Goal: Task Accomplishment & Management: Manage account settings

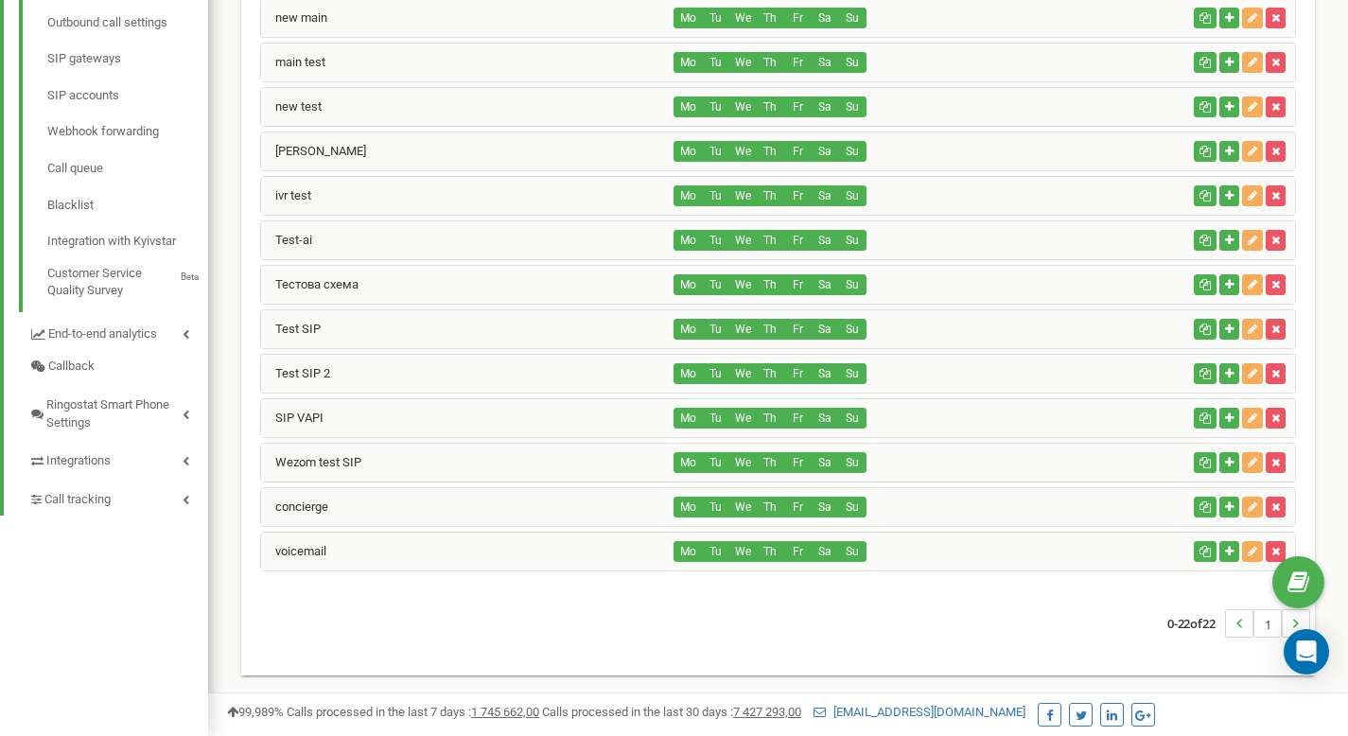
scroll to position [625, 0]
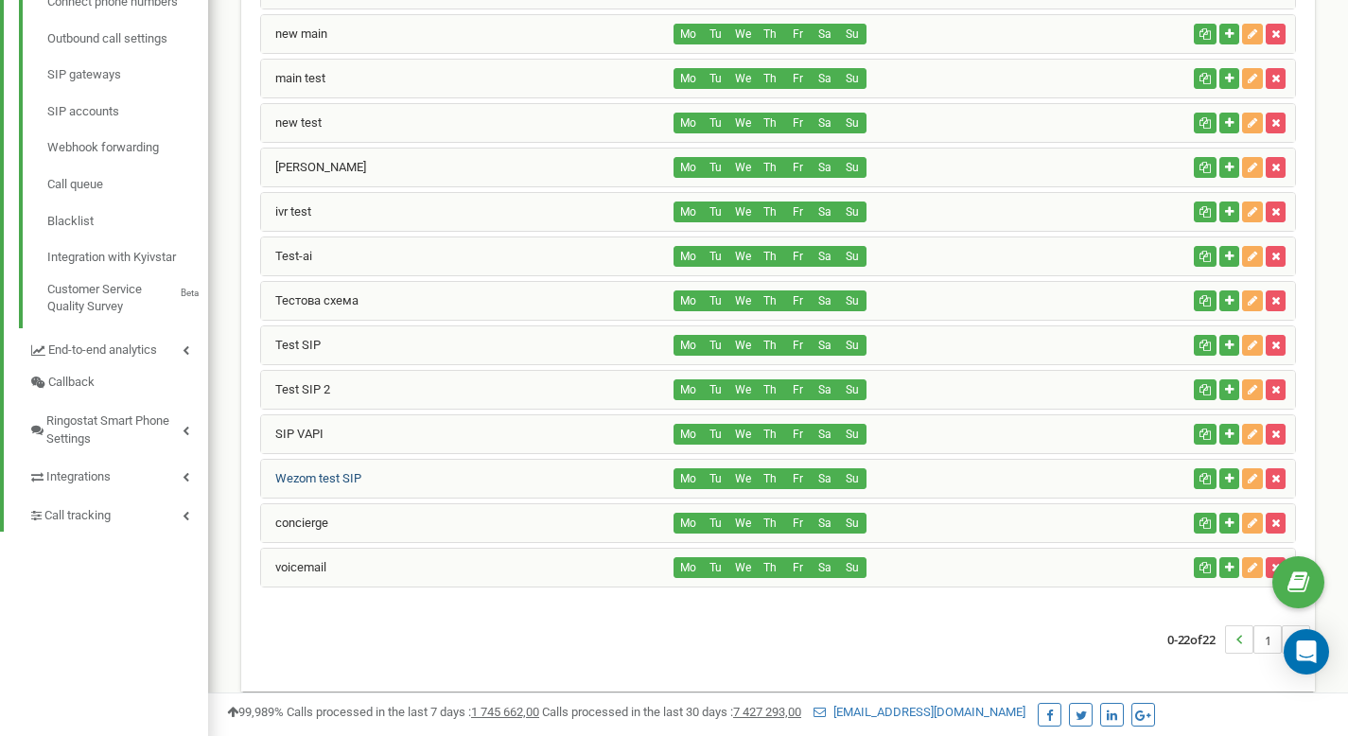
click at [326, 483] on link "Wezom test SIP" at bounding box center [311, 478] width 100 height 14
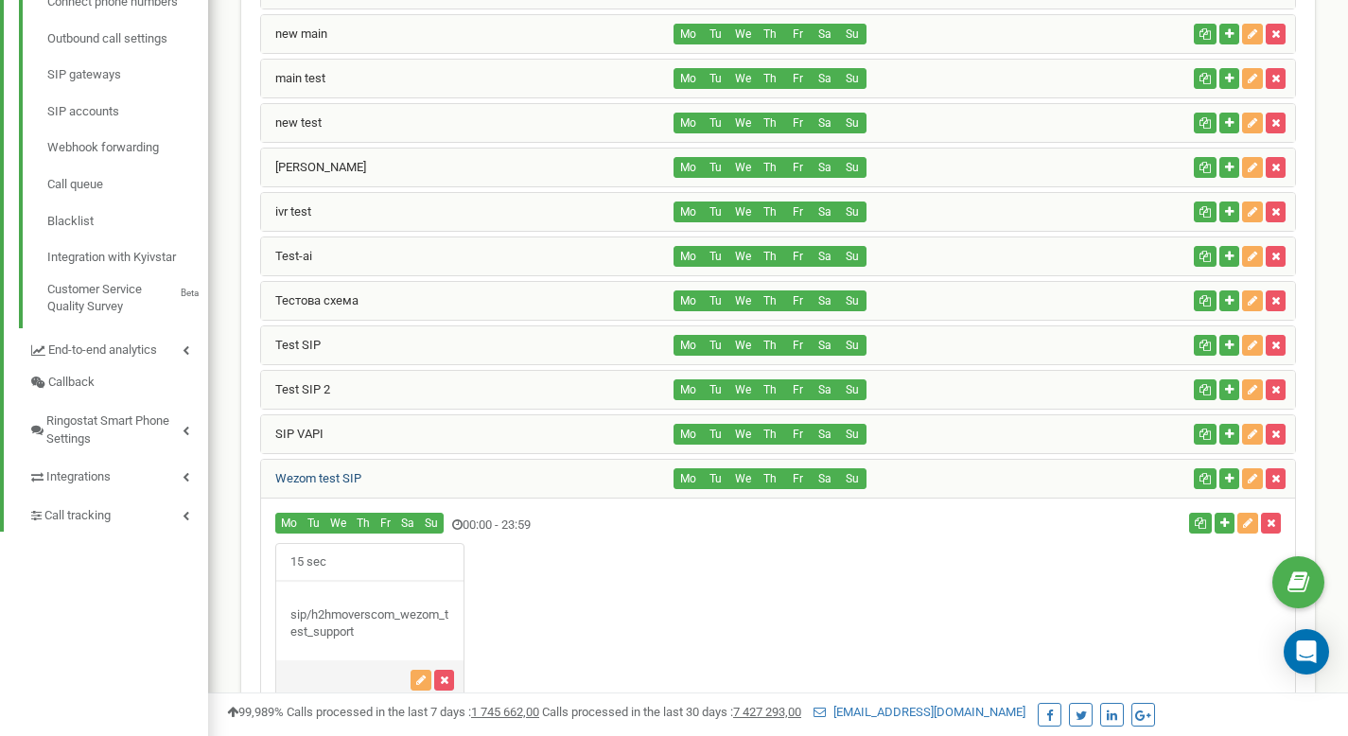
click at [326, 483] on link "Wezom test SIP" at bounding box center [311, 478] width 100 height 14
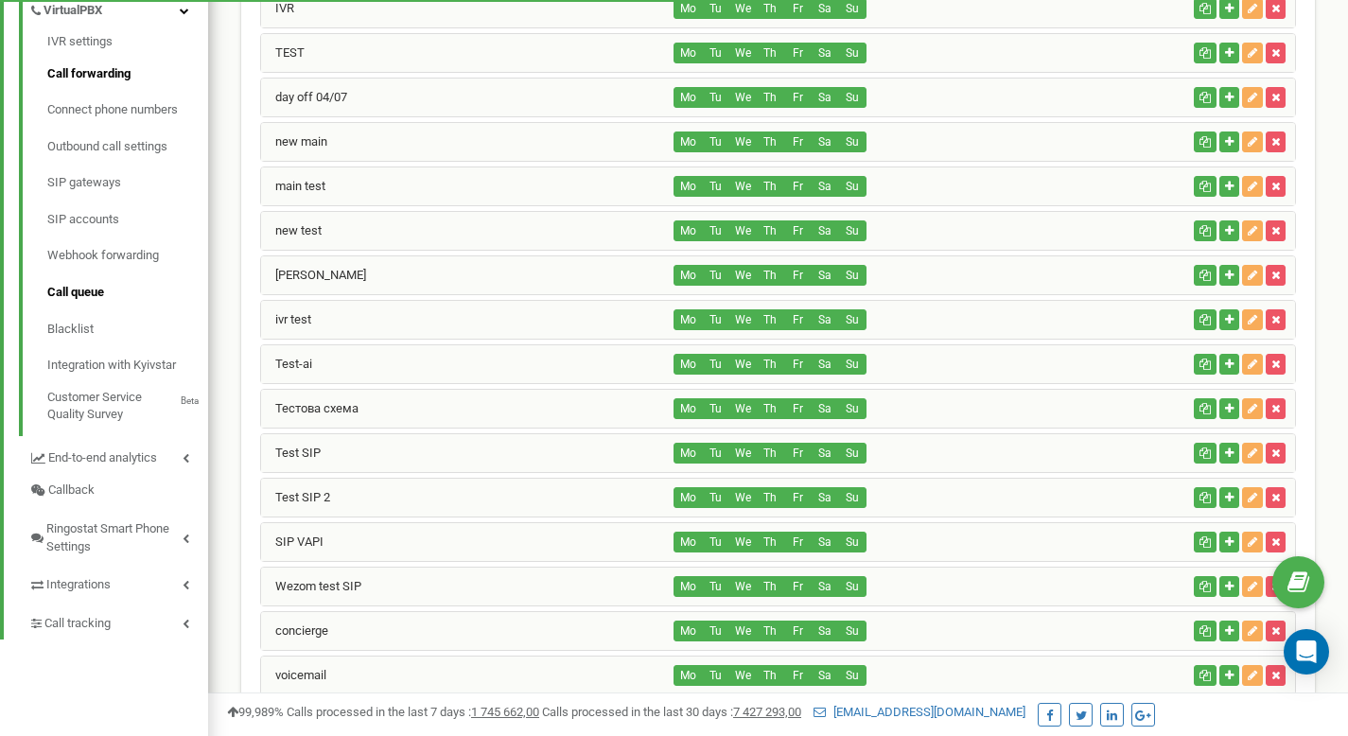
scroll to position [515, 0]
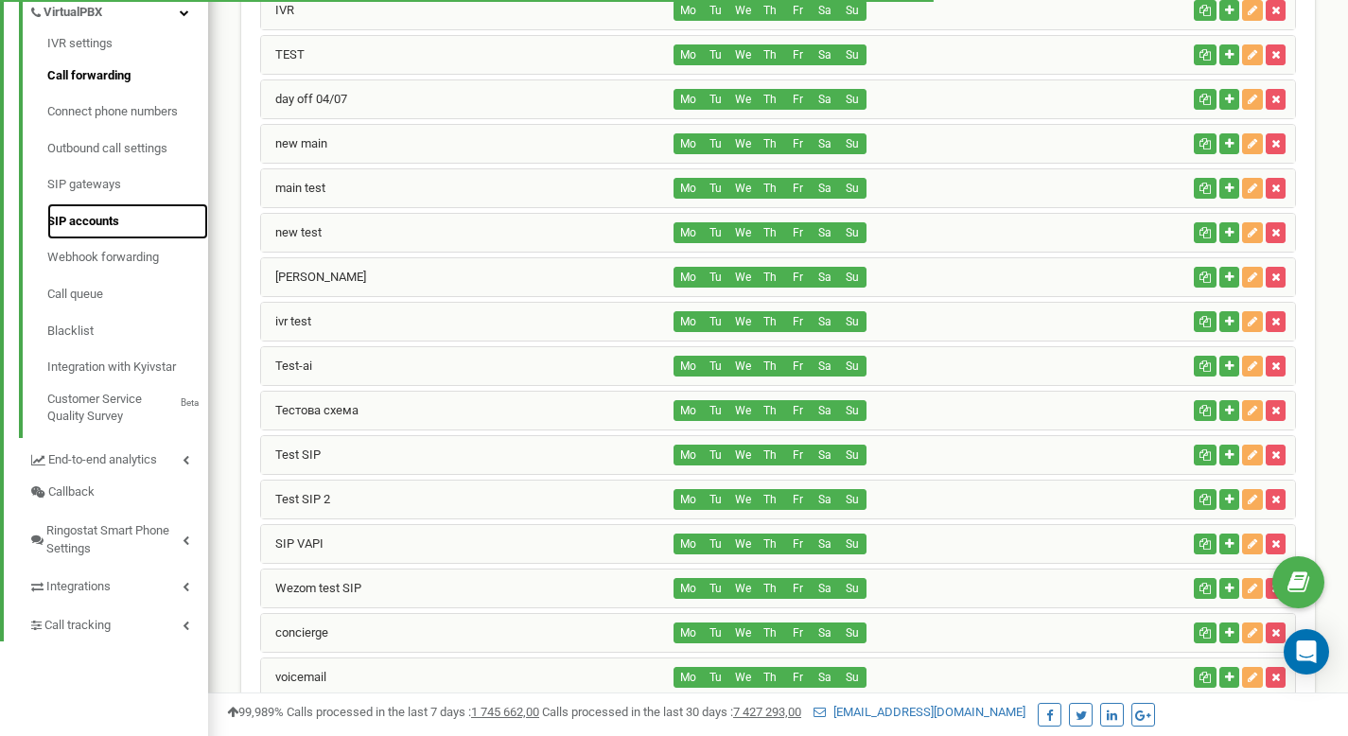
click at [111, 220] on link "SIP accounts" at bounding box center [127, 221] width 161 height 37
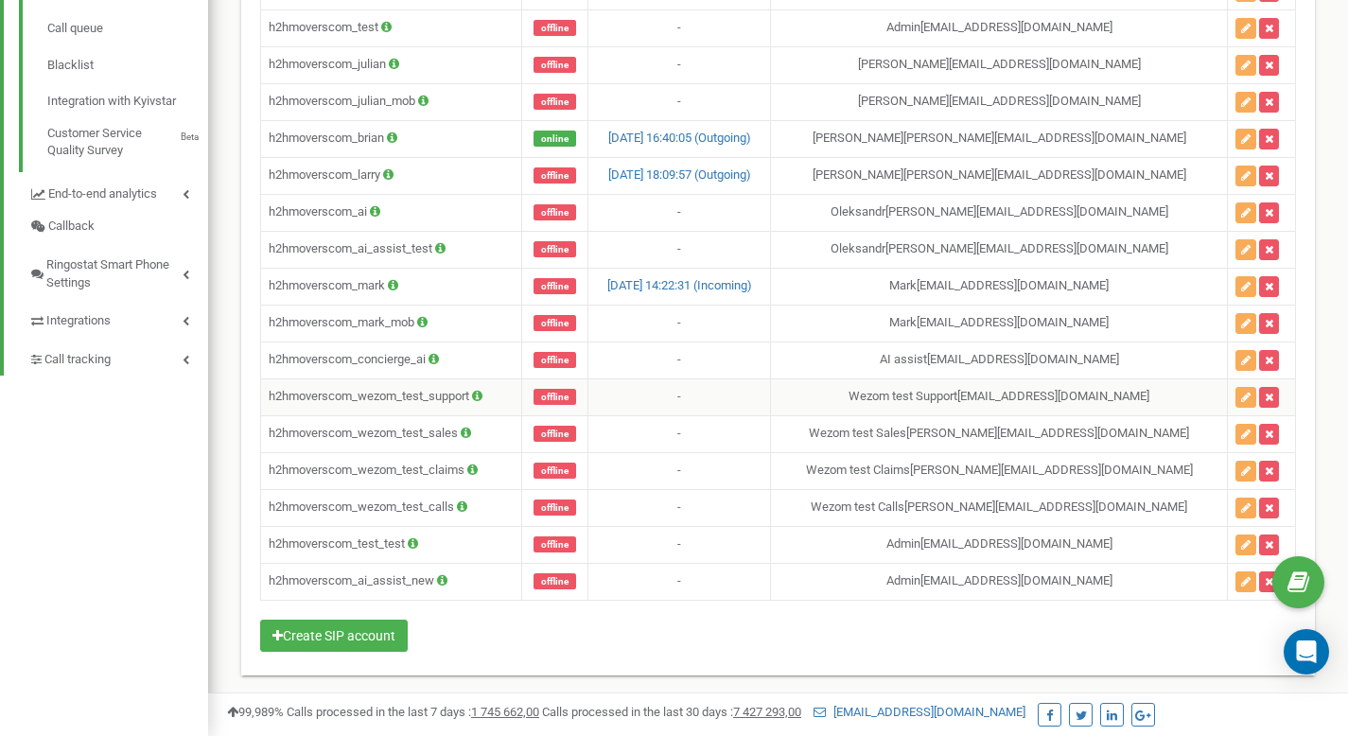
click at [483, 393] on icon at bounding box center [477, 396] width 10 height 12
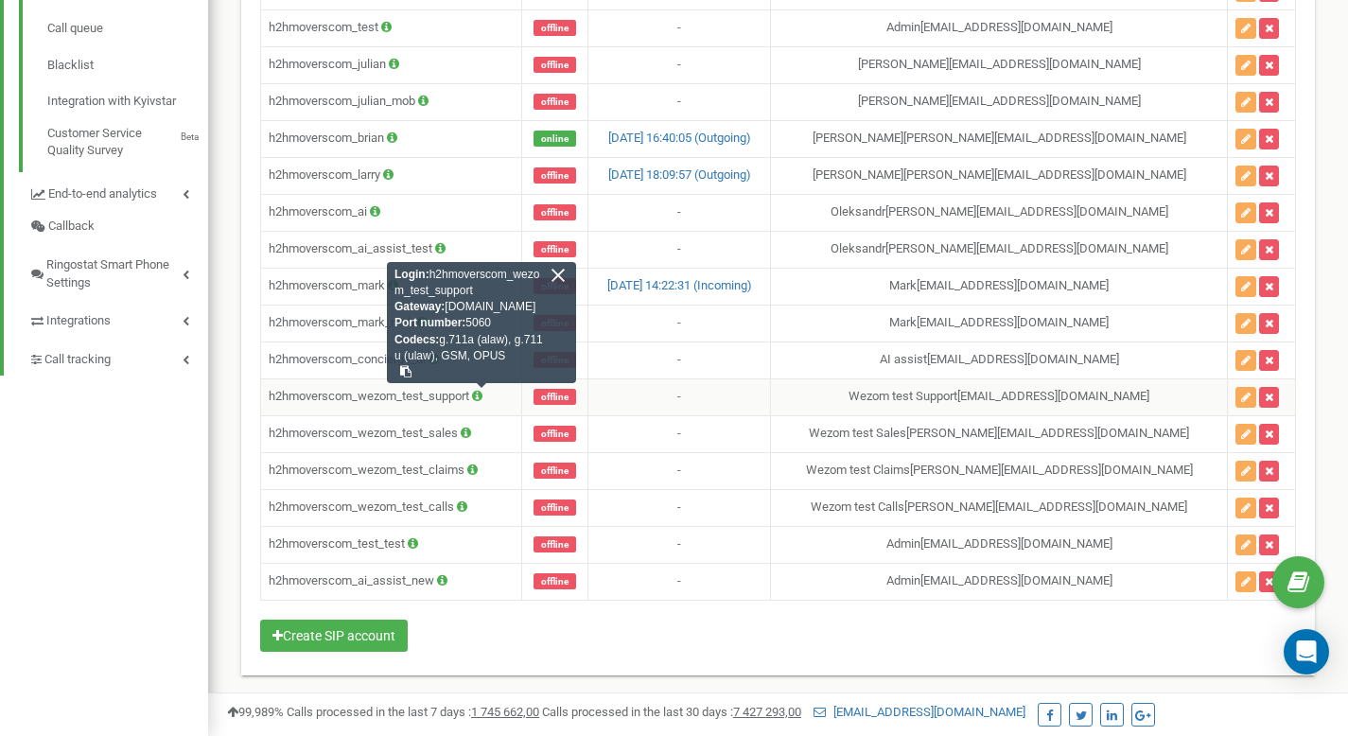
click at [483, 393] on icon at bounding box center [477, 396] width 10 height 12
